Goal: Find contact information: Find contact information

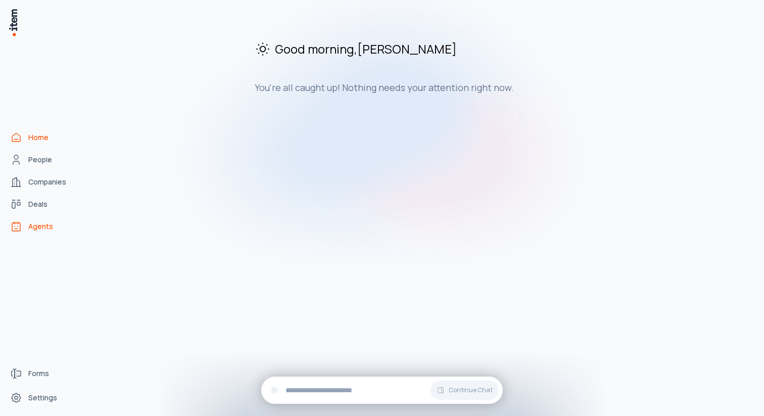
click at [46, 224] on span "Agents" at bounding box center [40, 226] width 25 height 10
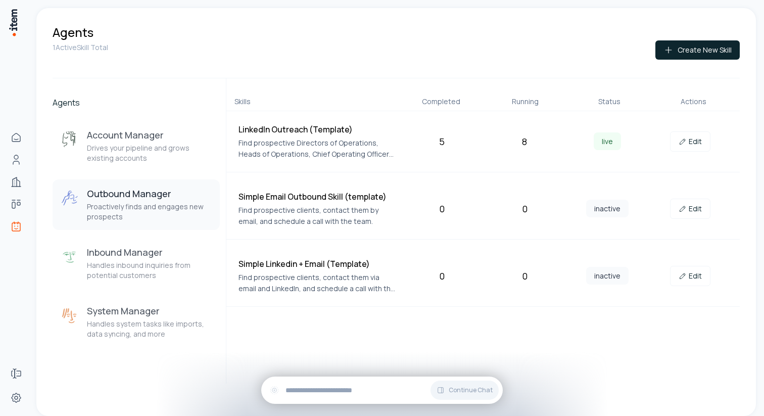
click at [137, 197] on h3 "Outbound Manager" at bounding box center [149, 194] width 125 height 12
click at [682, 143] on icon at bounding box center [683, 142] width 8 height 8
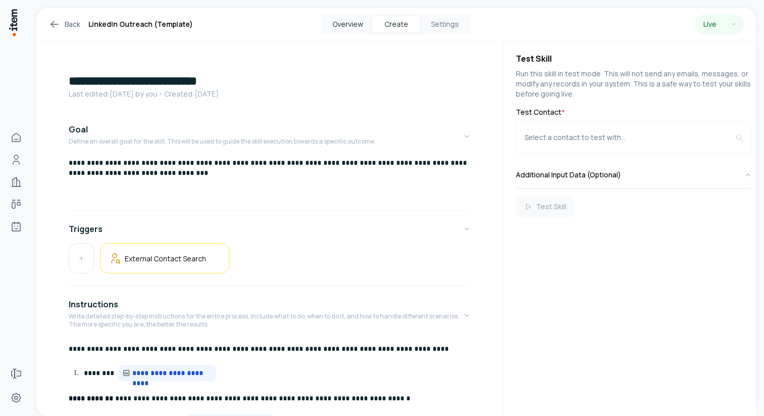
click at [339, 23] on button "Overview" at bounding box center [348, 24] width 49 height 16
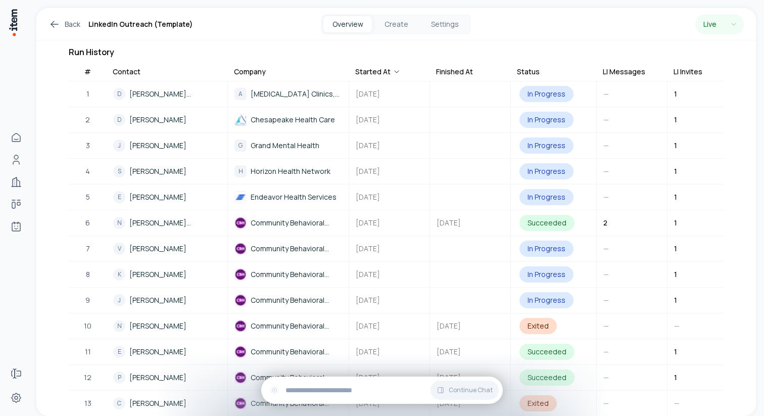
scroll to position [284, 0]
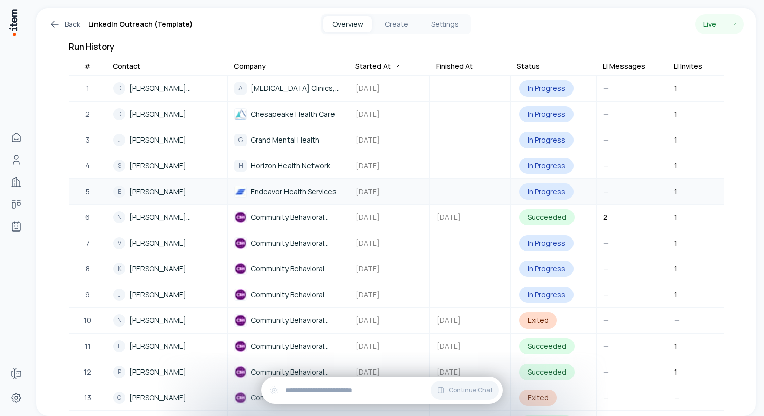
click at [322, 186] on span "Endeavor Health Services" at bounding box center [294, 191] width 86 height 11
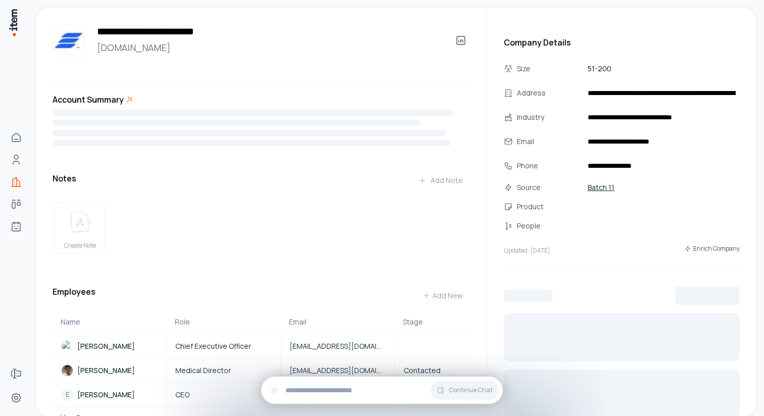
click at [384, 183] on div "Notes Add Note" at bounding box center [262, 180] width 419 height 20
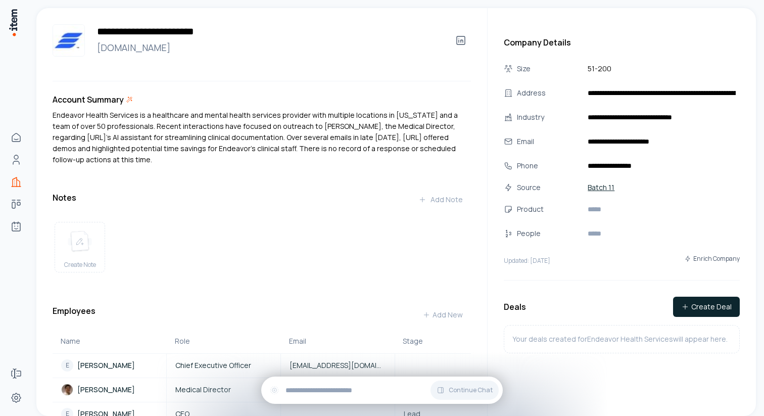
click at [85, 116] on p "Endeavor Health Services is a healthcare and mental health services provider wi…" at bounding box center [262, 138] width 419 height 56
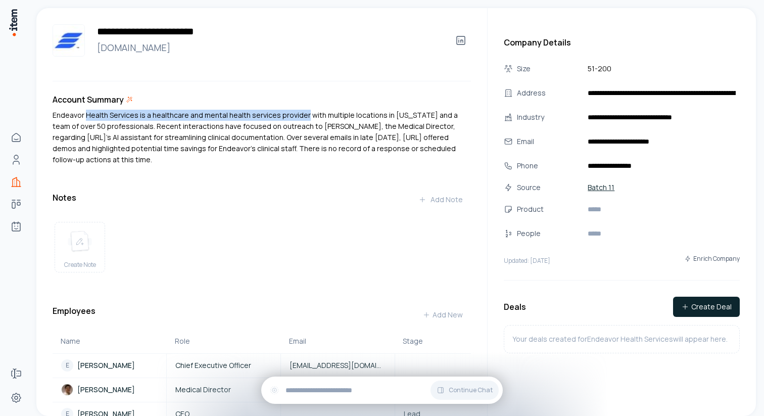
drag, startPoint x: 85, startPoint y: 116, endPoint x: 286, endPoint y: 119, distance: 201.3
click at [286, 119] on p "Endeavor Health Services is a healthcare and mental health services provider wi…" at bounding box center [262, 138] width 419 height 56
drag, startPoint x: 286, startPoint y: 119, endPoint x: 213, endPoint y: 114, distance: 73.0
click at [213, 114] on p "Endeavor Health Services is a healthcare and mental health services provider wi…" at bounding box center [262, 138] width 419 height 56
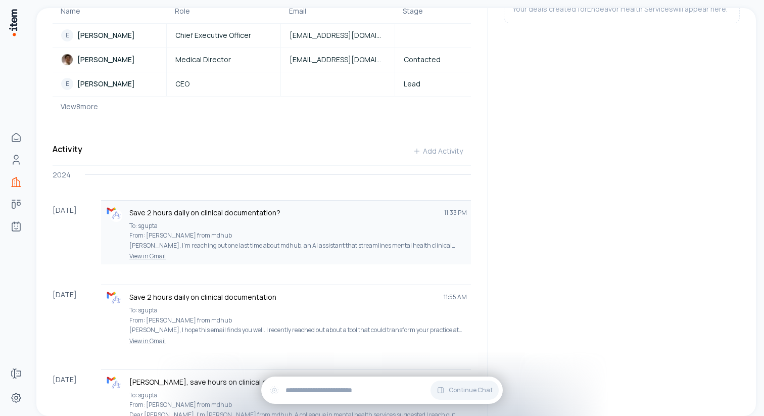
scroll to position [331, 0]
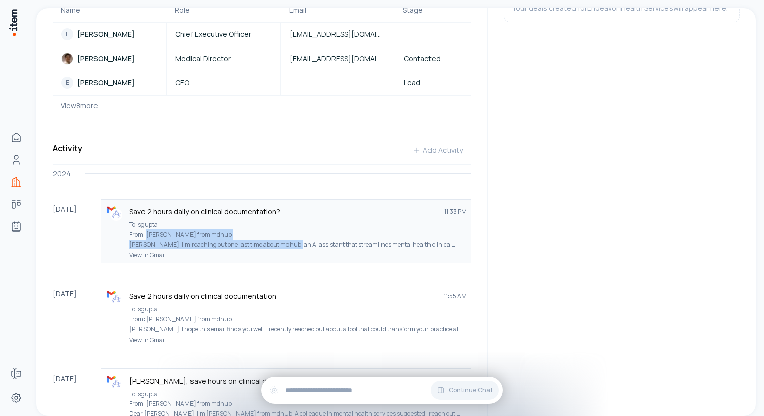
drag, startPoint x: 147, startPoint y: 234, endPoint x: 309, endPoint y: 246, distance: 162.3
click at [309, 246] on p "To: sgupta From: [PERSON_NAME] from mdhub [PERSON_NAME], I'm reaching out one l…" at bounding box center [298, 235] width 338 height 30
click at [294, 246] on p "To: sgupta From: [PERSON_NAME] from mdhub [PERSON_NAME], I'm reaching out one l…" at bounding box center [298, 235] width 338 height 30
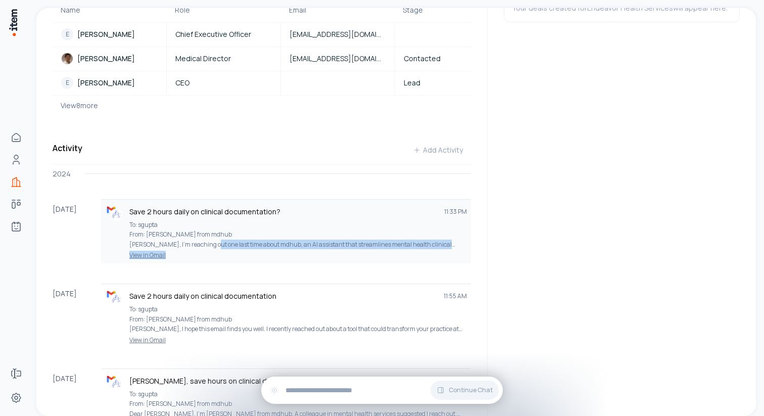
drag, startPoint x: 228, startPoint y: 244, endPoint x: 441, endPoint y: 258, distance: 213.9
click at [441, 258] on div "Save 2 hours daily on clinical documentation? 11:33 PM To: sgupta From: [PERSON…" at bounding box center [286, 232] width 362 height 56
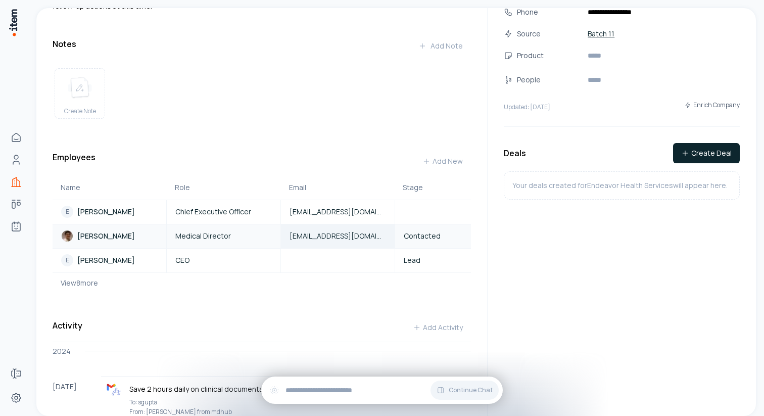
scroll to position [156, 0]
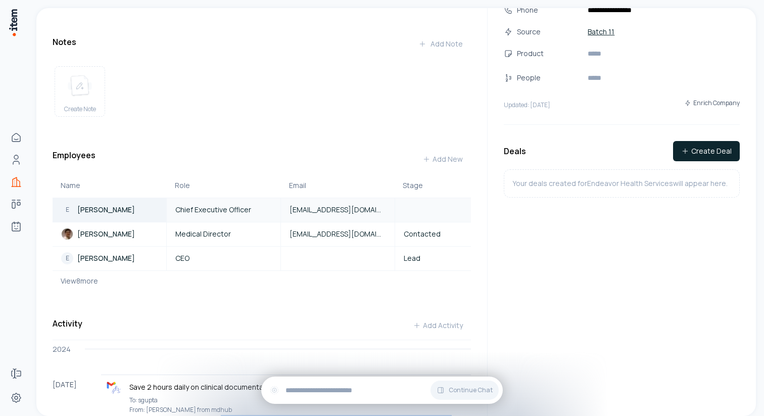
click at [93, 210] on p "[PERSON_NAME]" at bounding box center [106, 210] width 58 height 10
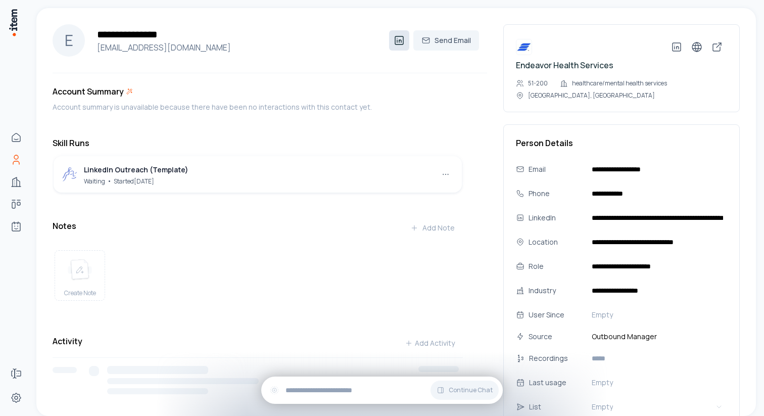
click at [394, 34] on icon at bounding box center [399, 40] width 12 height 12
